Goal: Learn about a topic

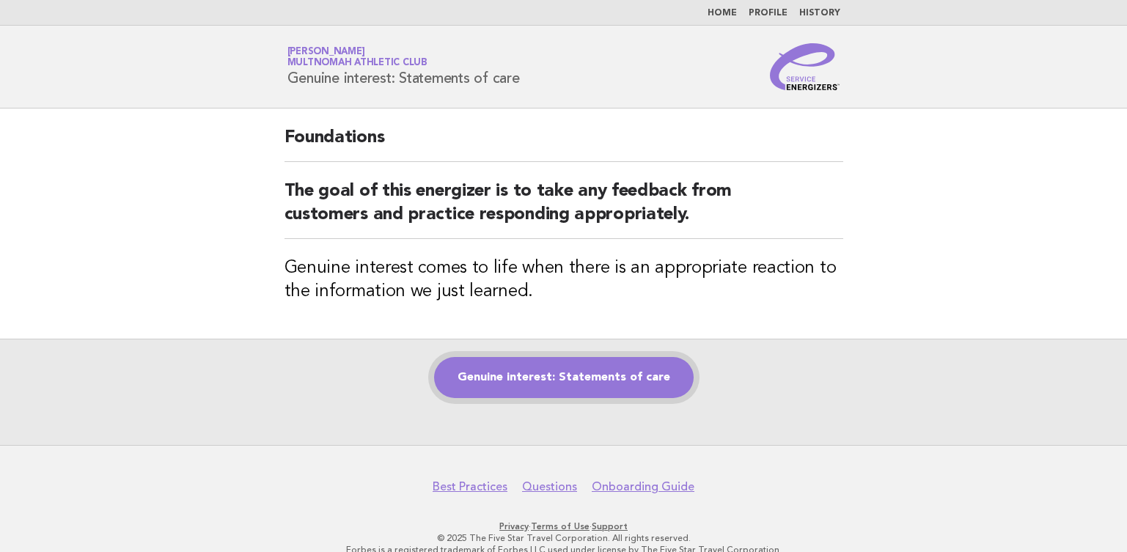
click at [580, 380] on link "Genuine interest: Statements of care" at bounding box center [563, 377] width 259 height 41
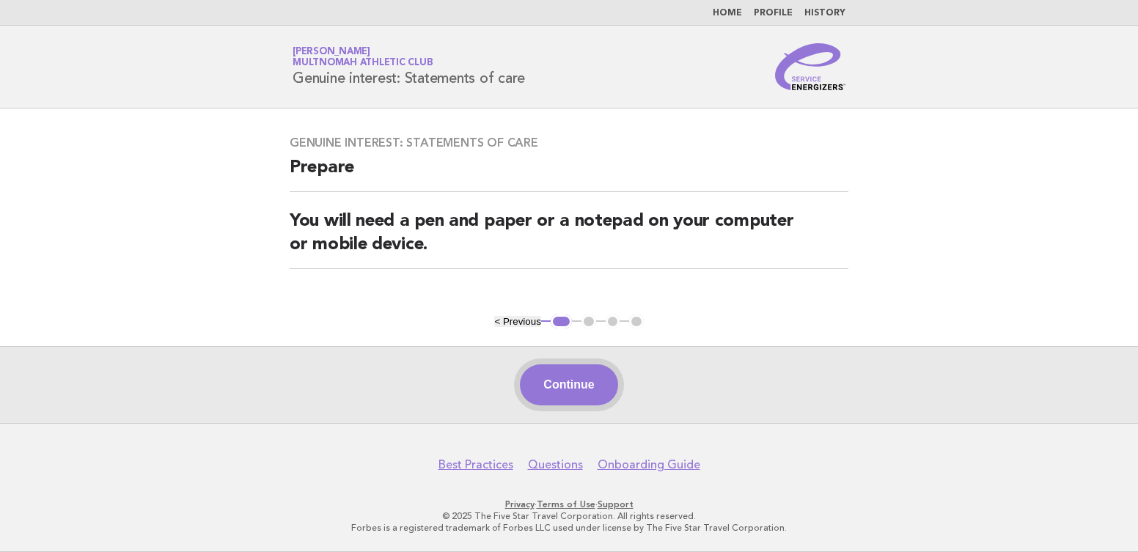
click at [578, 375] on button "Continue" at bounding box center [568, 384] width 97 height 41
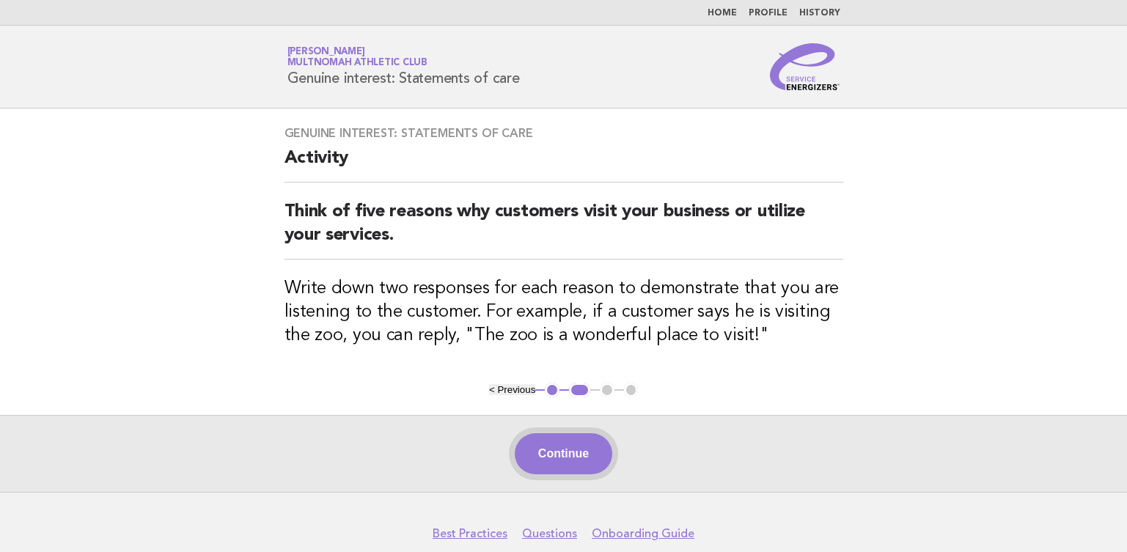
click at [561, 445] on button "Continue" at bounding box center [563, 453] width 97 height 41
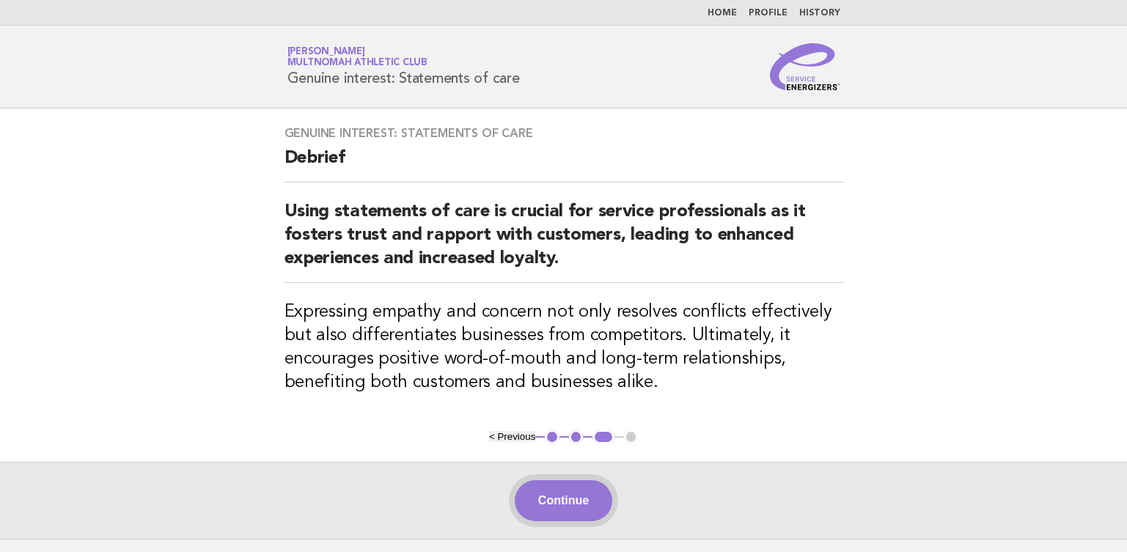
click at [557, 496] on button "Continue" at bounding box center [563, 500] width 97 height 41
